Goal: Task Accomplishment & Management: Manage account settings

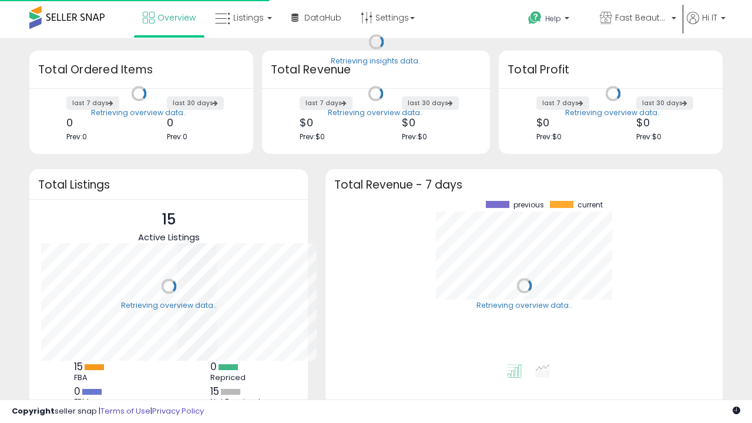
scroll to position [163, 374]
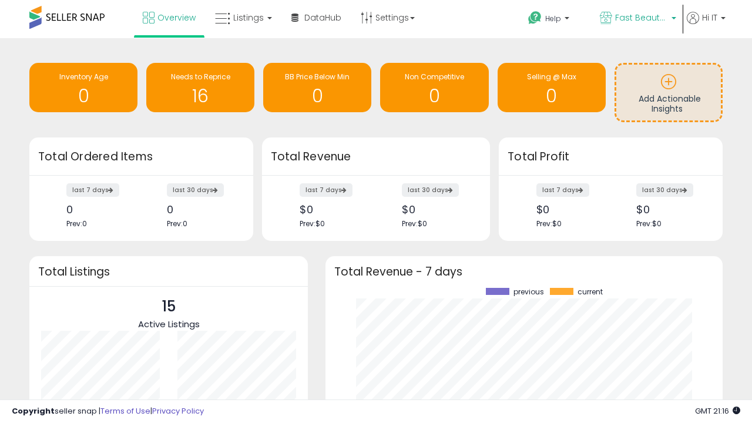
click at [637, 19] on span "Fast Beauty ([GEOGRAPHIC_DATA])" at bounding box center [641, 18] width 53 height 12
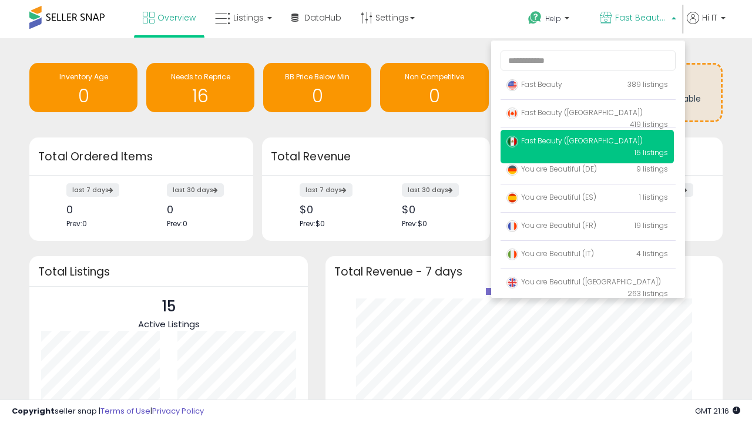
click at [587, 284] on span "You are Beautiful ([GEOGRAPHIC_DATA])" at bounding box center [584, 282] width 155 height 10
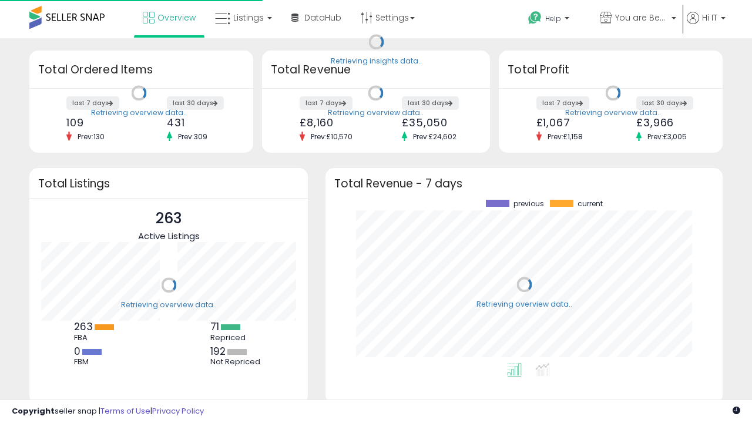
scroll to position [163, 374]
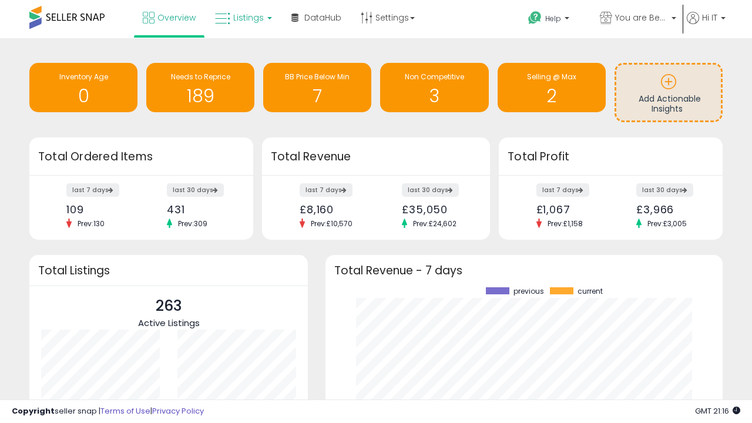
click at [242, 18] on span "Listings" at bounding box center [248, 18] width 31 height 12
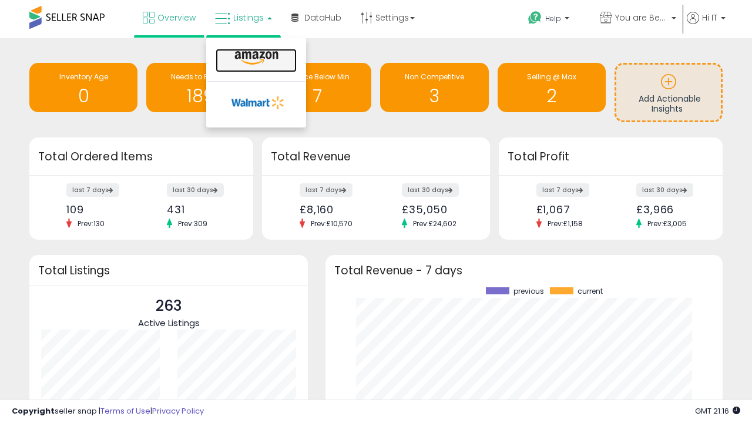
click at [255, 58] on icon at bounding box center [256, 58] width 51 height 15
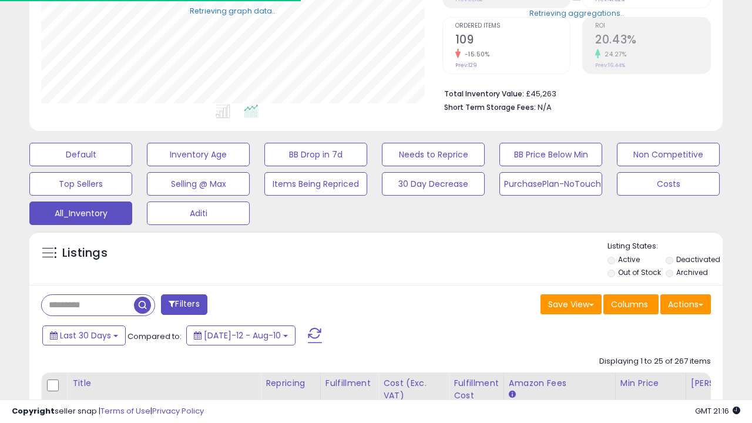
scroll to position [241, 401]
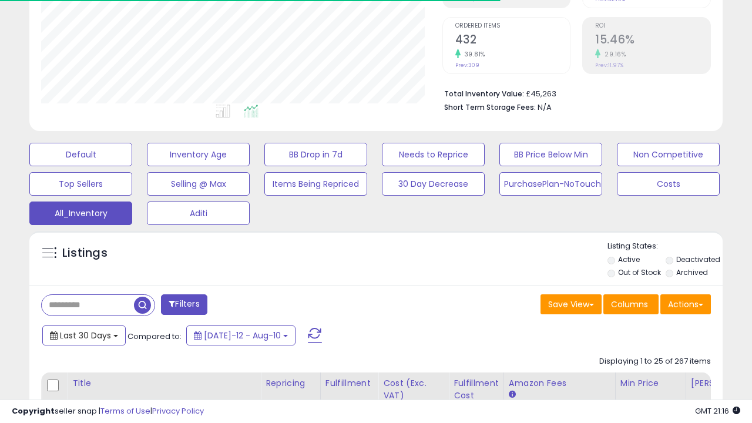
click at [83, 334] on span "Last 30 Days" at bounding box center [85, 336] width 51 height 12
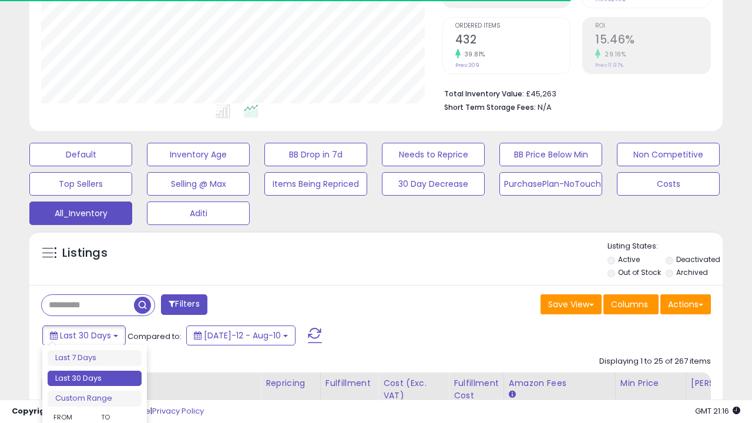
click at [95, 379] on li "Last 30 Days" at bounding box center [95, 379] width 94 height 16
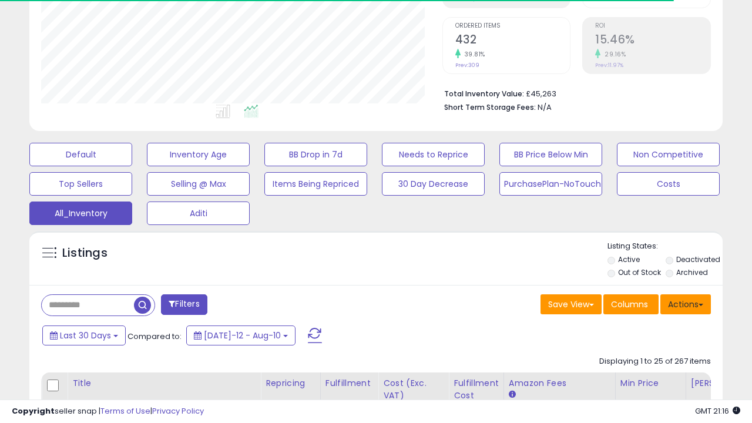
click at [686, 303] on button "Actions" at bounding box center [686, 305] width 51 height 20
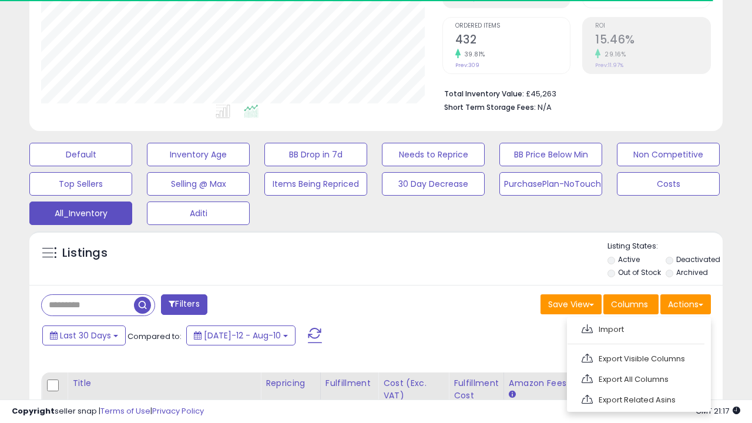
click at [638, 378] on link "Export All Columns" at bounding box center [638, 379] width 129 height 18
